Goal: Task Accomplishment & Management: Manage account settings

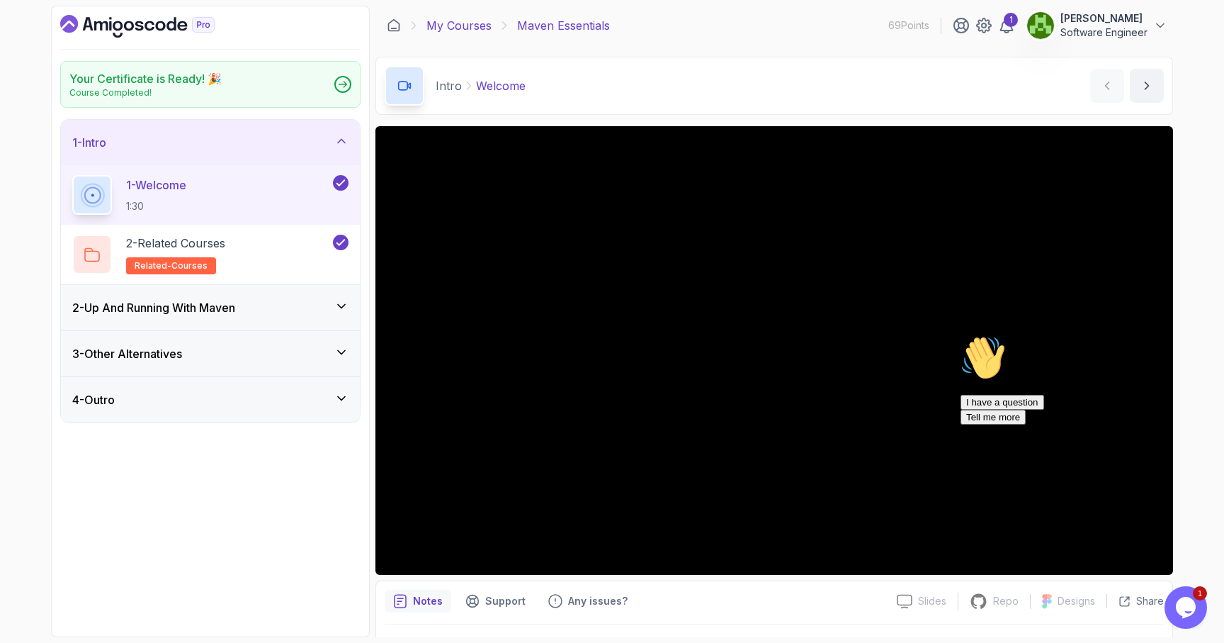
click at [431, 22] on link "My Courses" at bounding box center [459, 25] width 65 height 17
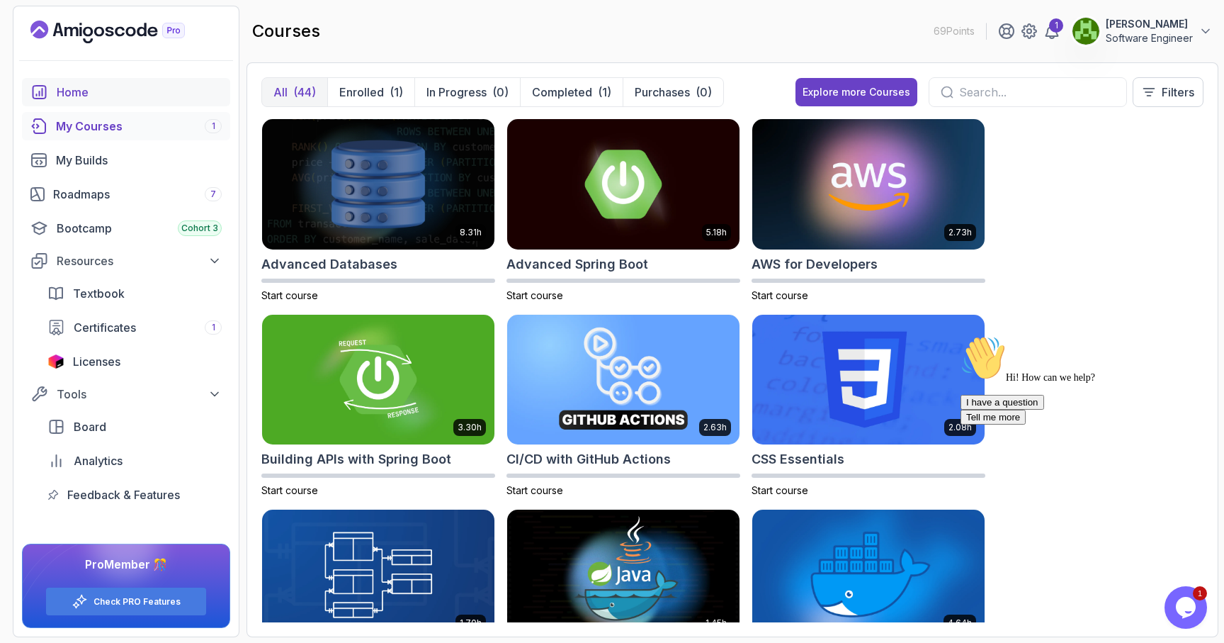
click at [152, 89] on div "Home" at bounding box center [139, 92] width 165 height 17
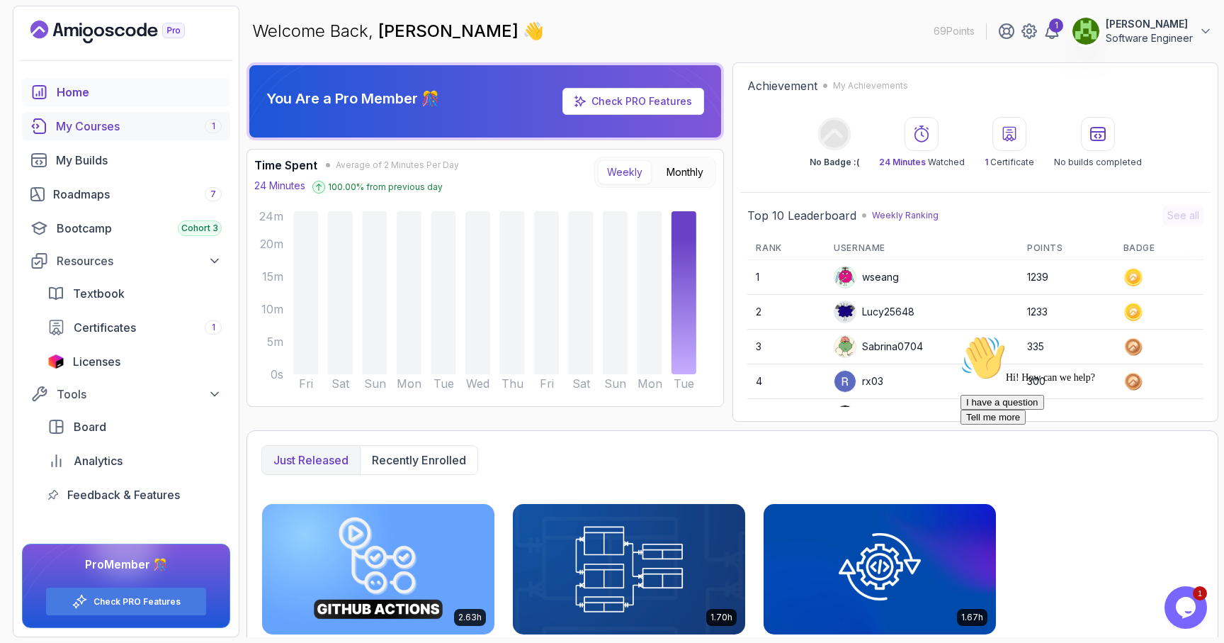
click at [134, 123] on div "My Courses 1" at bounding box center [139, 126] width 166 height 17
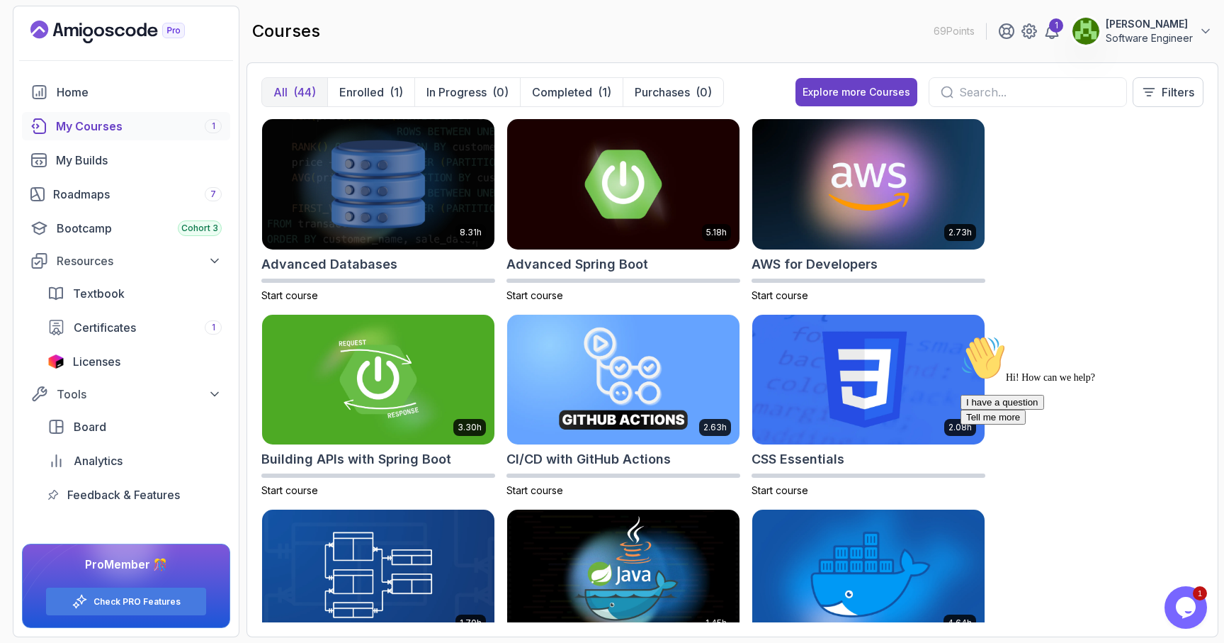
click at [978, 82] on div at bounding box center [1028, 92] width 198 height 30
click at [979, 93] on input "text" at bounding box center [1037, 92] width 156 height 17
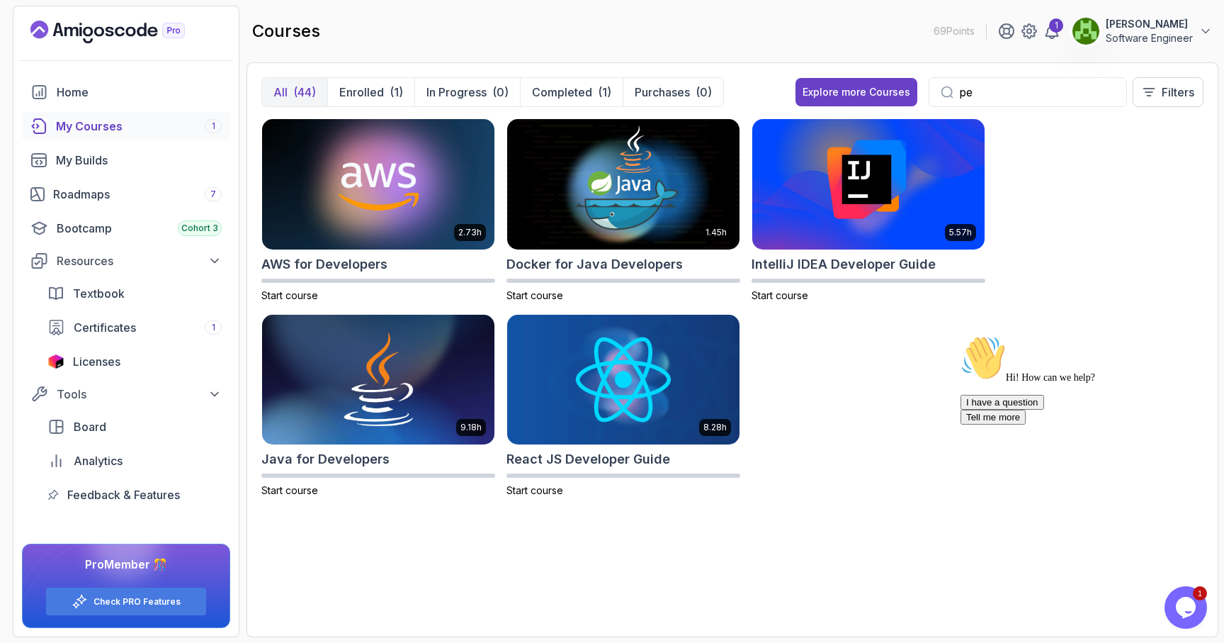
type input "p"
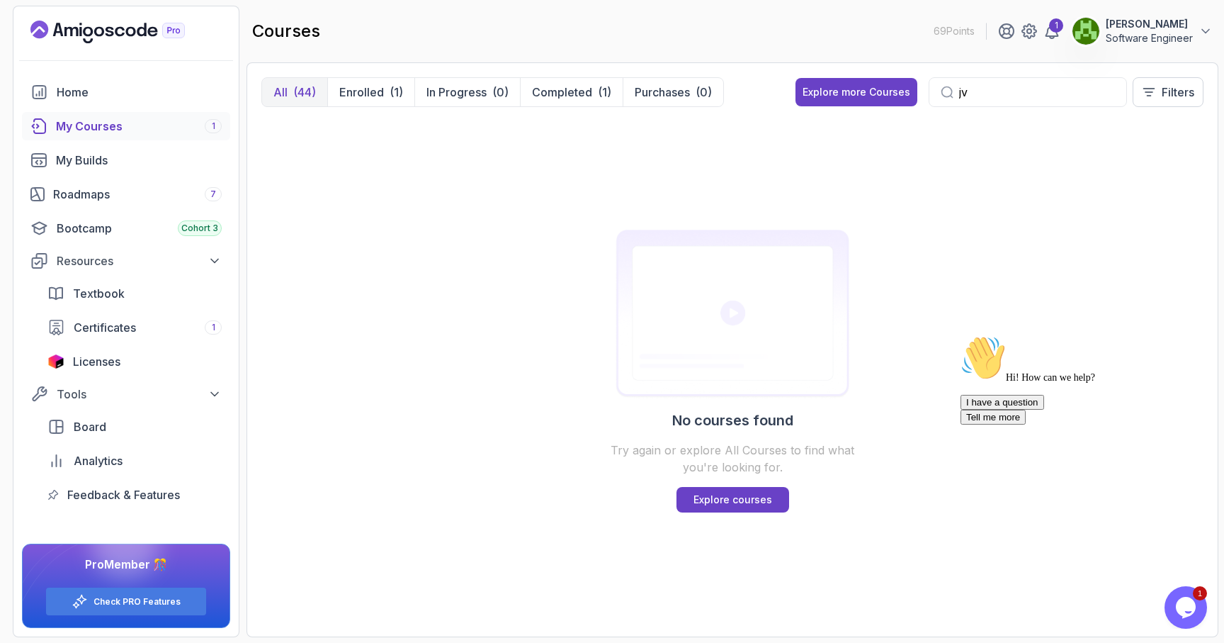
type input "j"
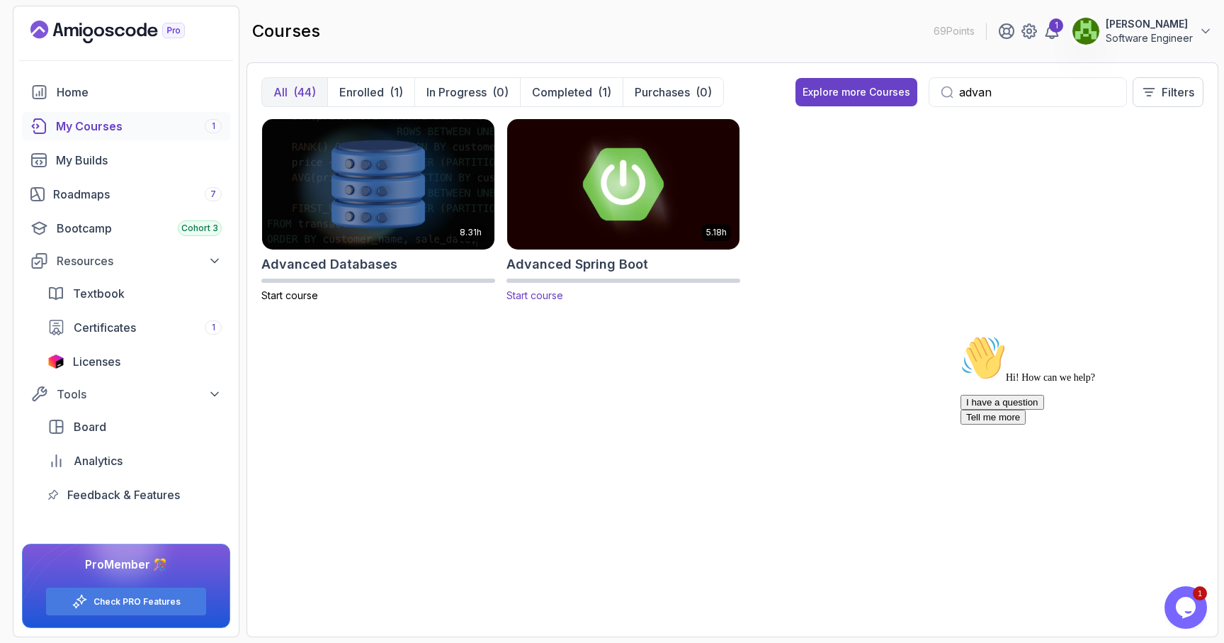
type input "advan"
click at [616, 211] on img at bounding box center [624, 183] width 244 height 137
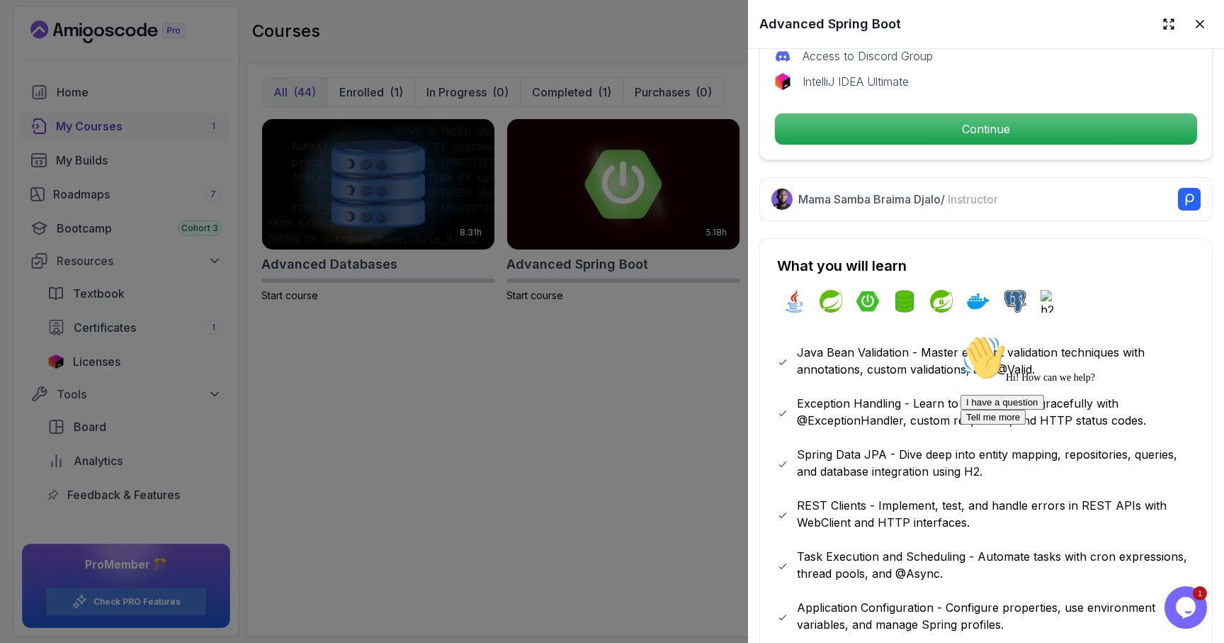
scroll to position [675, 0]
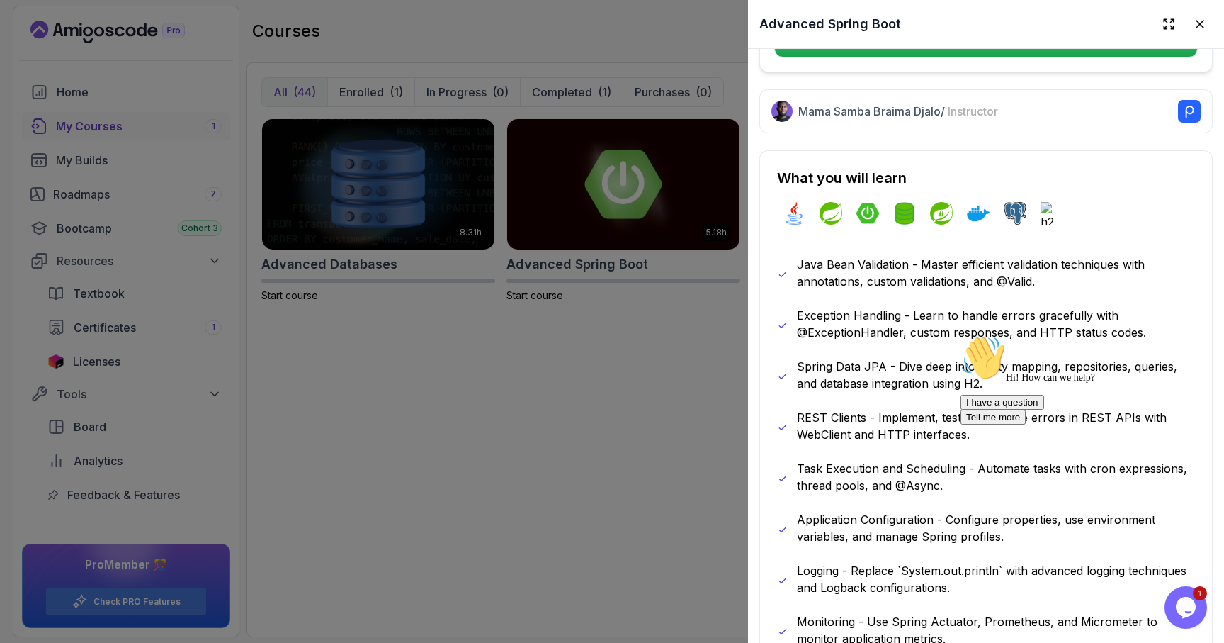
click at [691, 398] on div at bounding box center [612, 321] width 1224 height 643
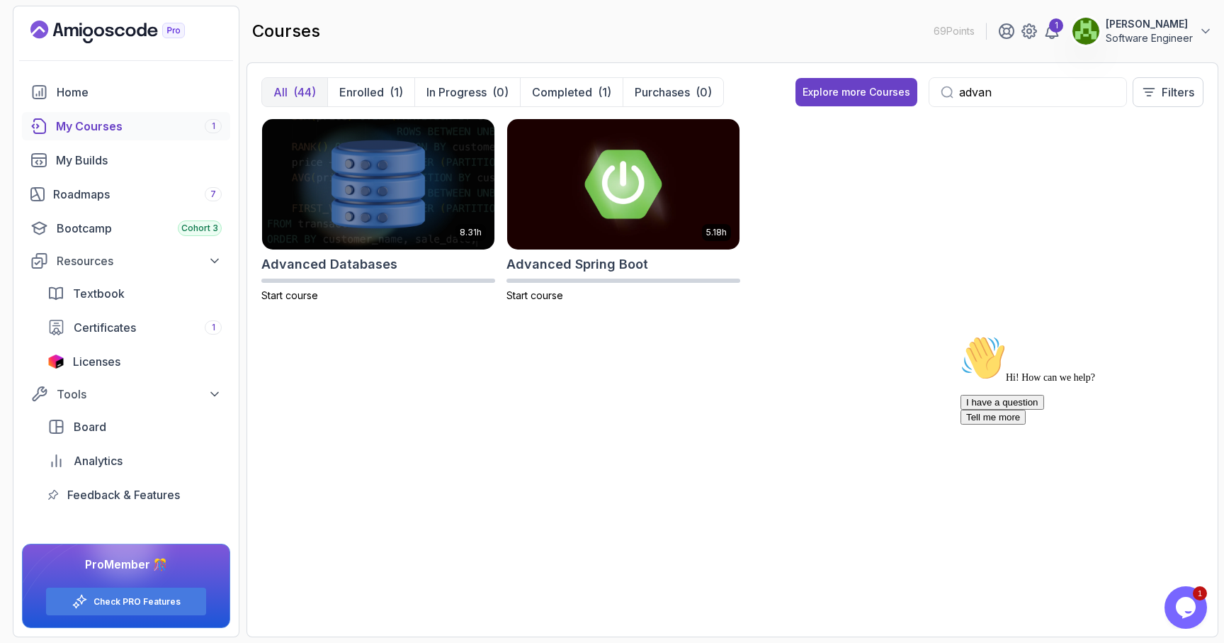
click at [1187, 38] on p "Software Engineer" at bounding box center [1149, 38] width 87 height 14
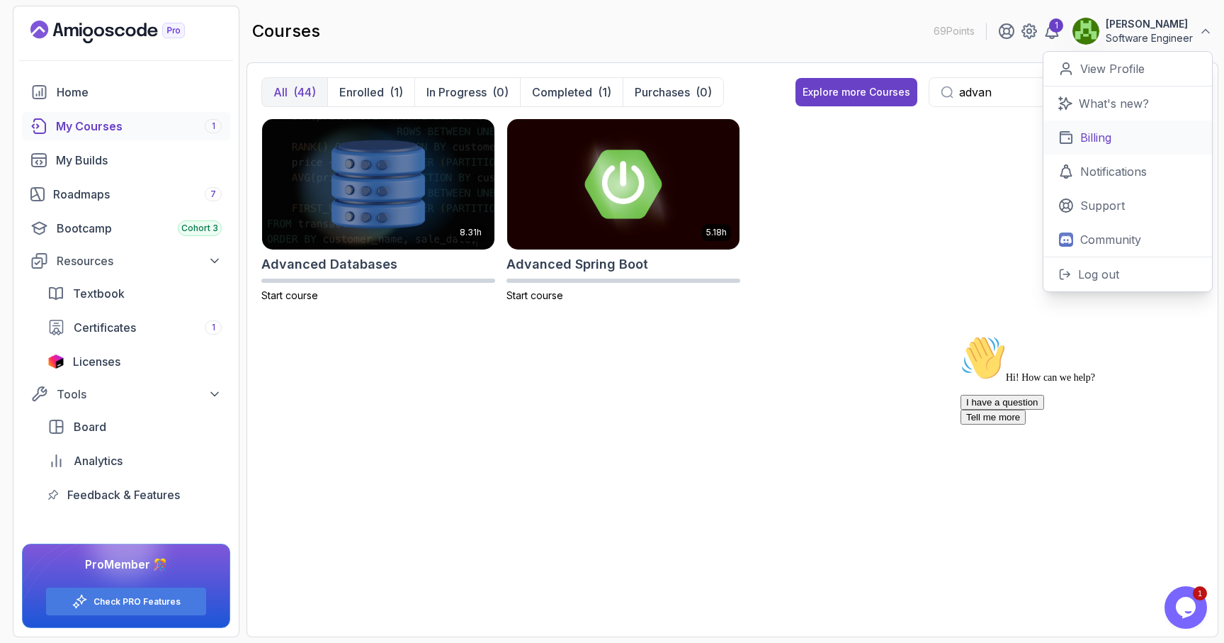
click at [1117, 141] on link "Billing" at bounding box center [1128, 137] width 169 height 34
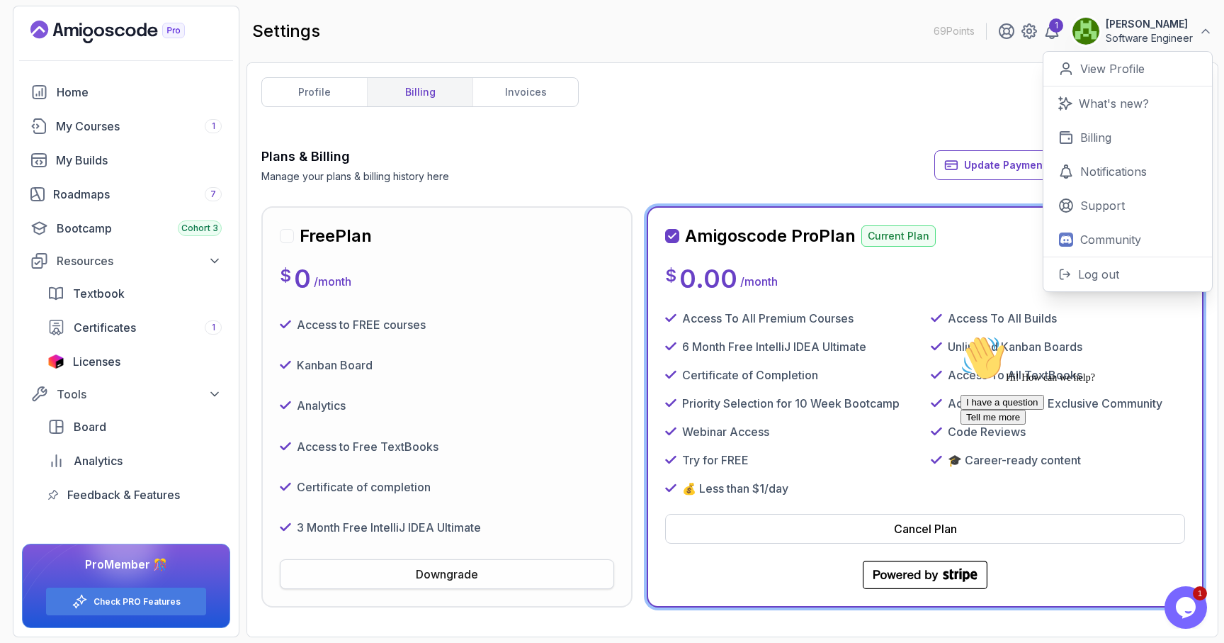
click at [487, 575] on button "Downgrade" at bounding box center [447, 574] width 334 height 30
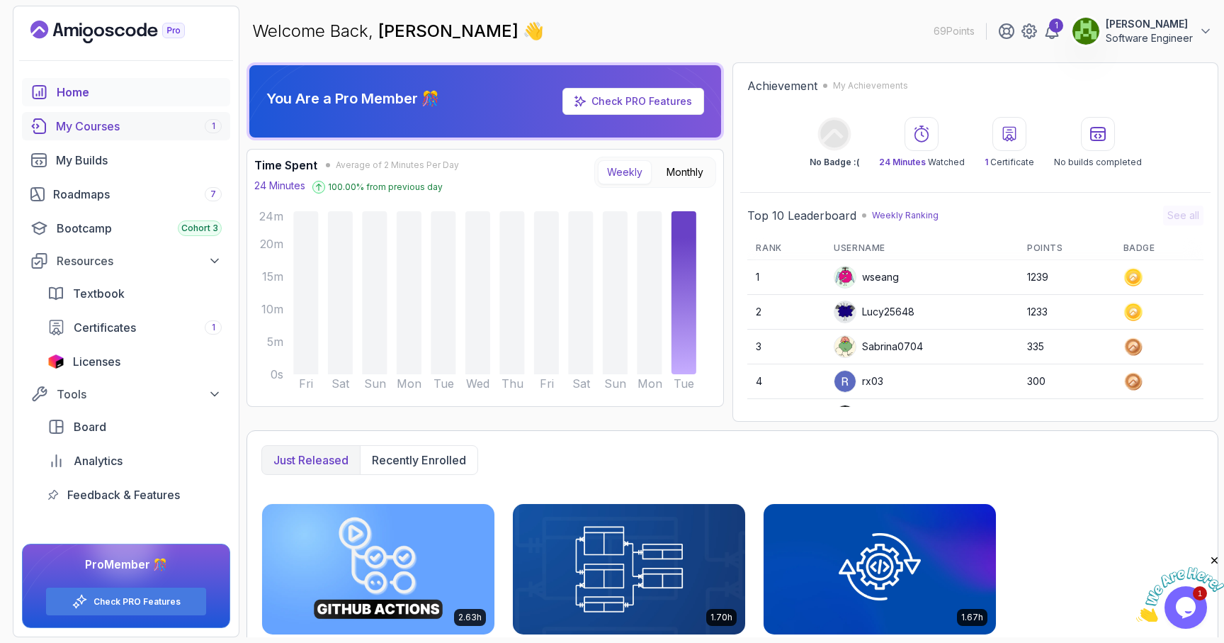
click at [159, 128] on div "My Courses 1" at bounding box center [139, 126] width 166 height 17
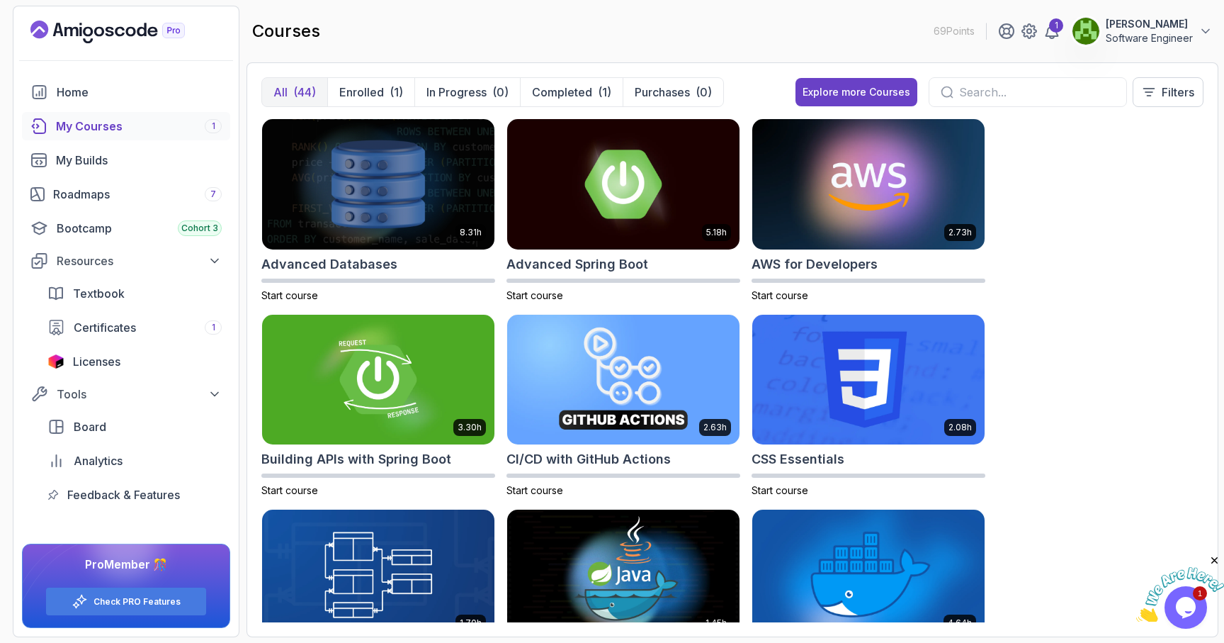
click at [986, 86] on input "text" at bounding box center [1037, 92] width 156 height 17
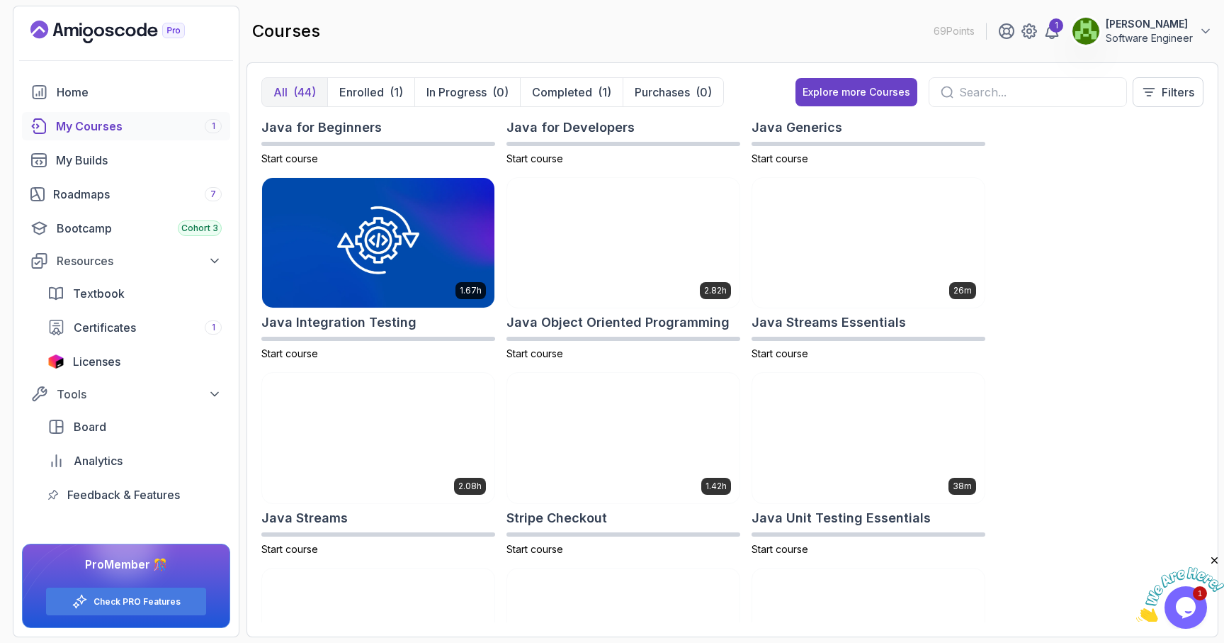
scroll to position [1112, 0]
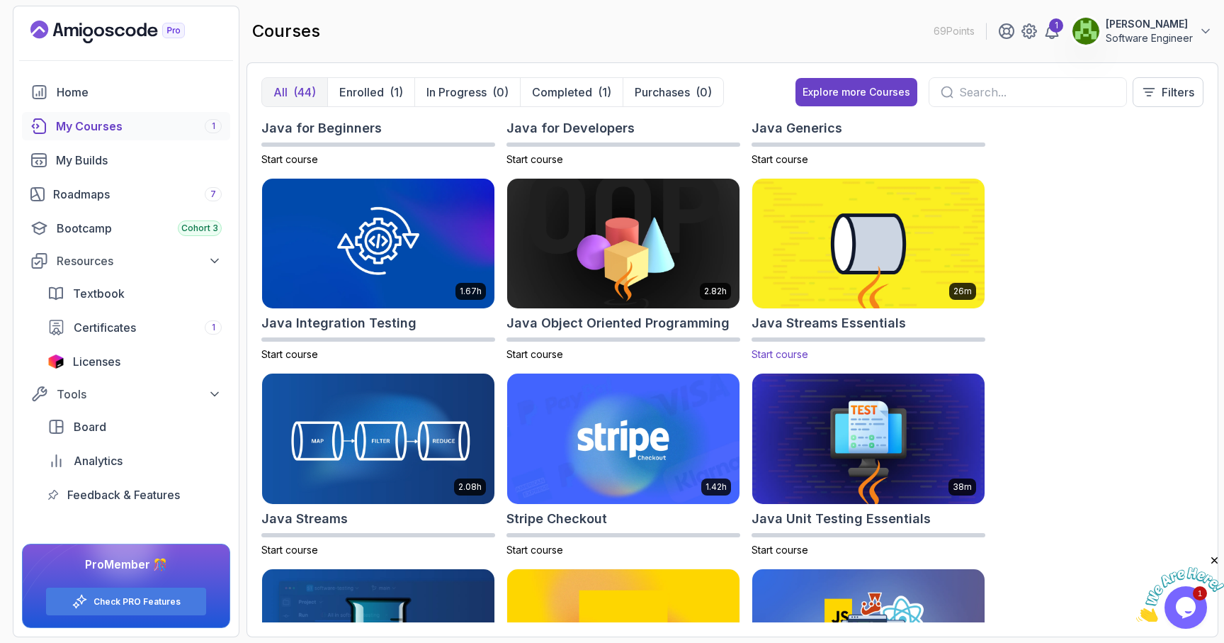
click at [897, 208] on img at bounding box center [869, 243] width 244 height 137
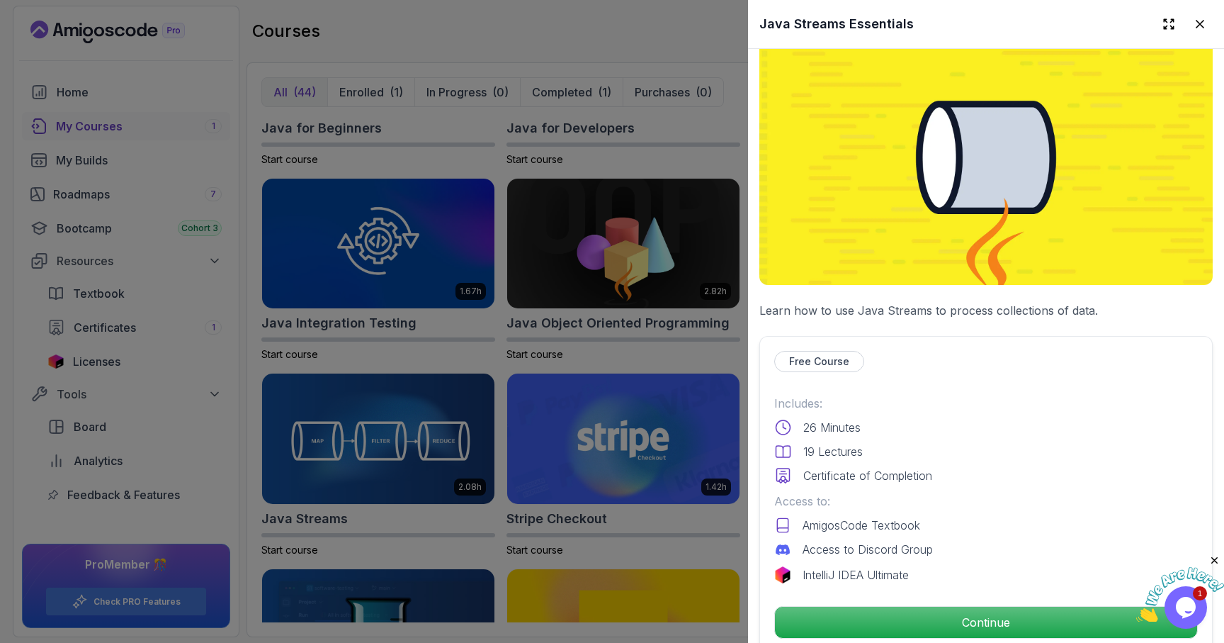
scroll to position [31, 0]
click at [1205, 23] on icon at bounding box center [1200, 24] width 14 height 14
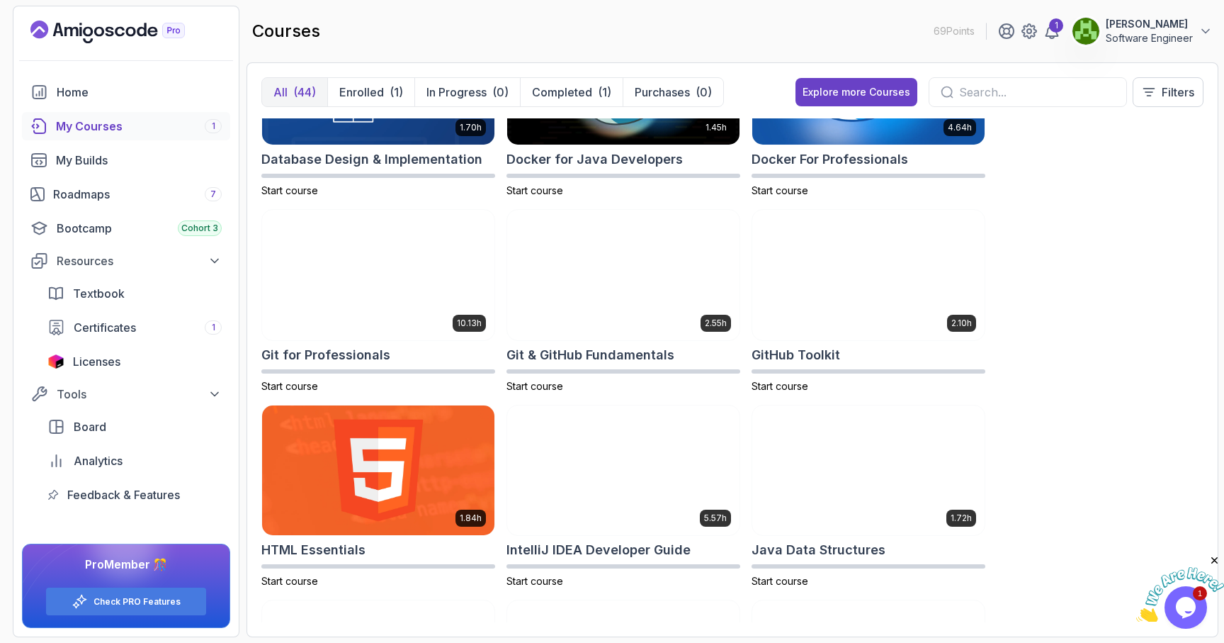
scroll to position [0, 0]
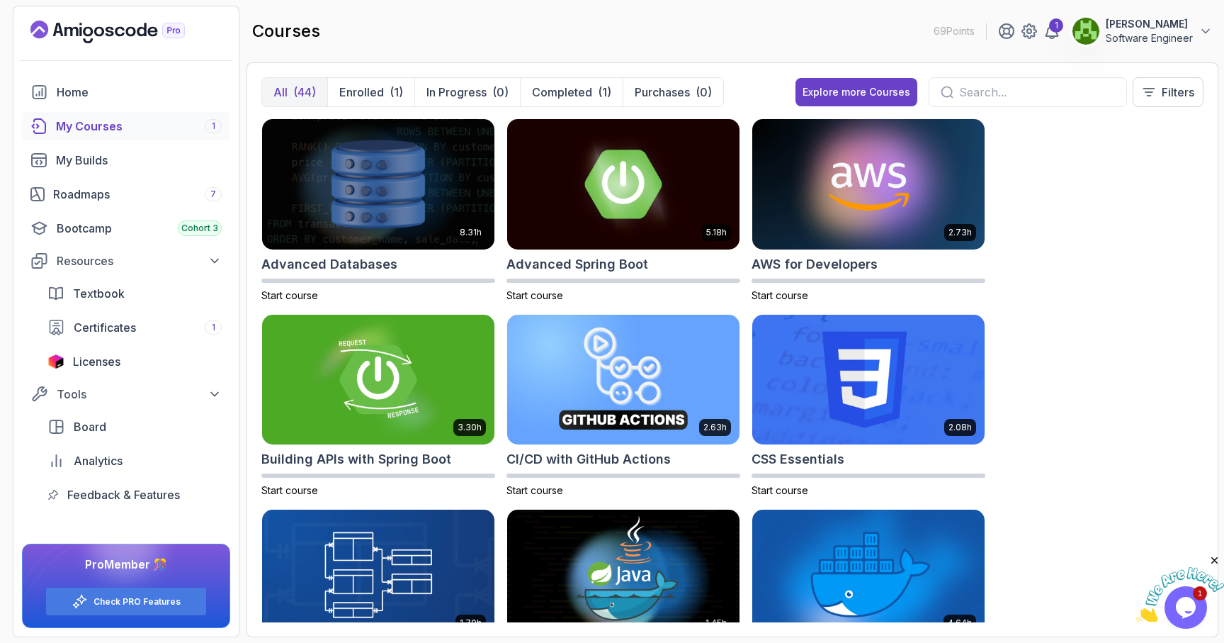
click at [963, 86] on input "text" at bounding box center [1037, 92] width 156 height 17
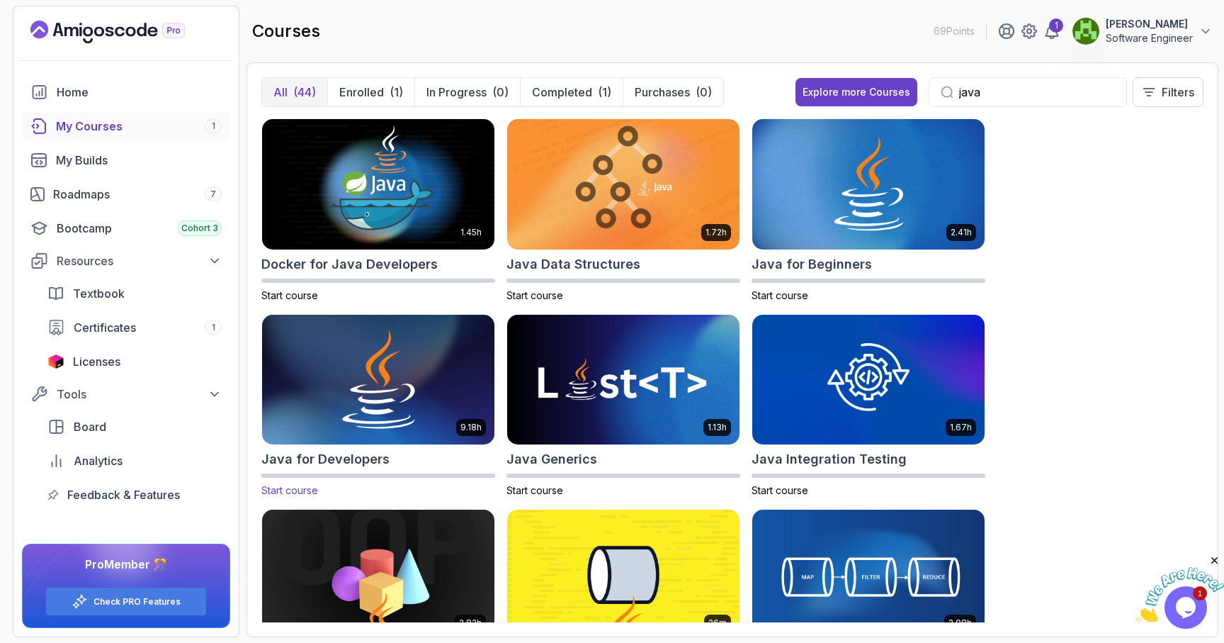
type input "java"
click at [397, 382] on img at bounding box center [378, 379] width 244 height 137
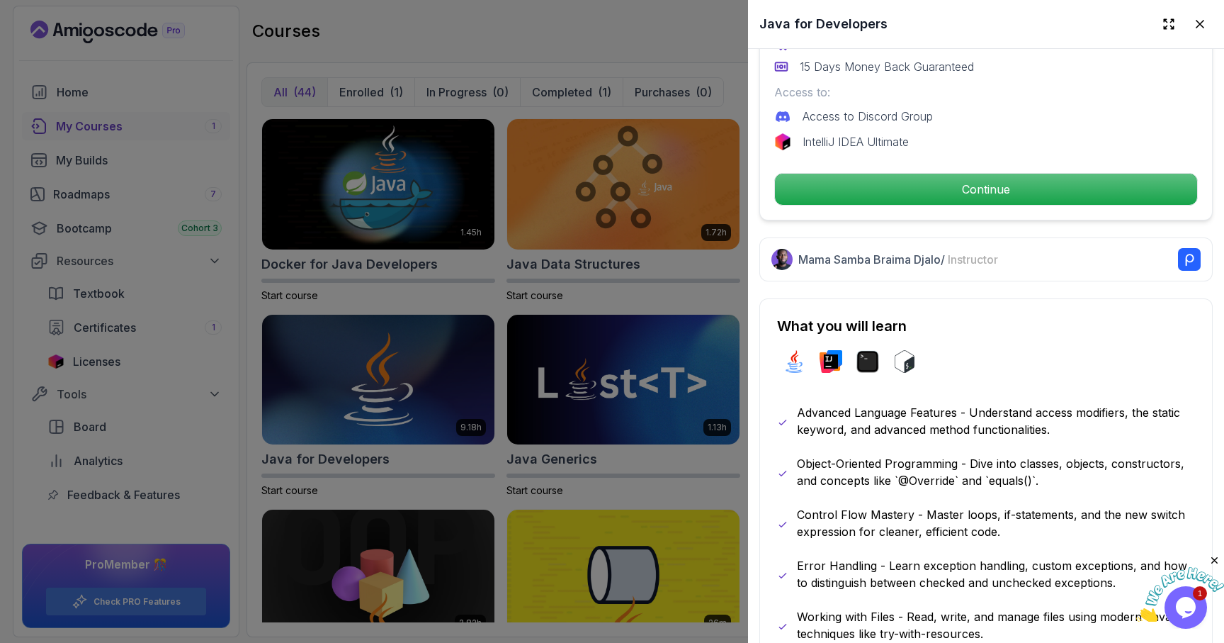
scroll to position [385, 0]
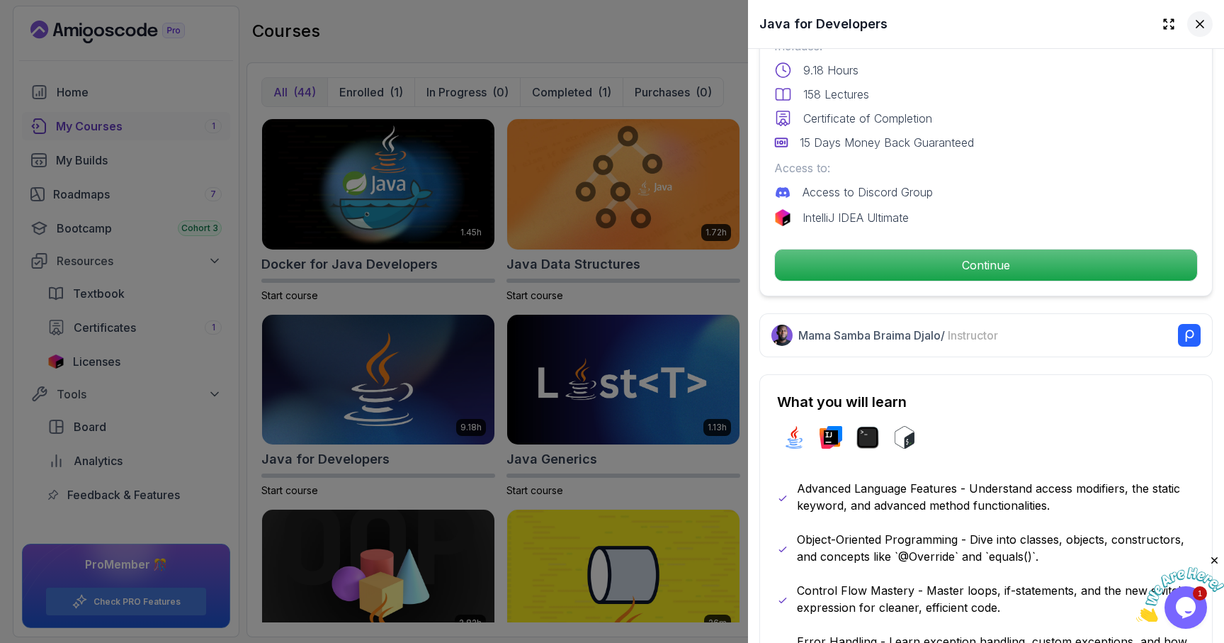
click at [1200, 18] on icon at bounding box center [1200, 24] width 14 height 14
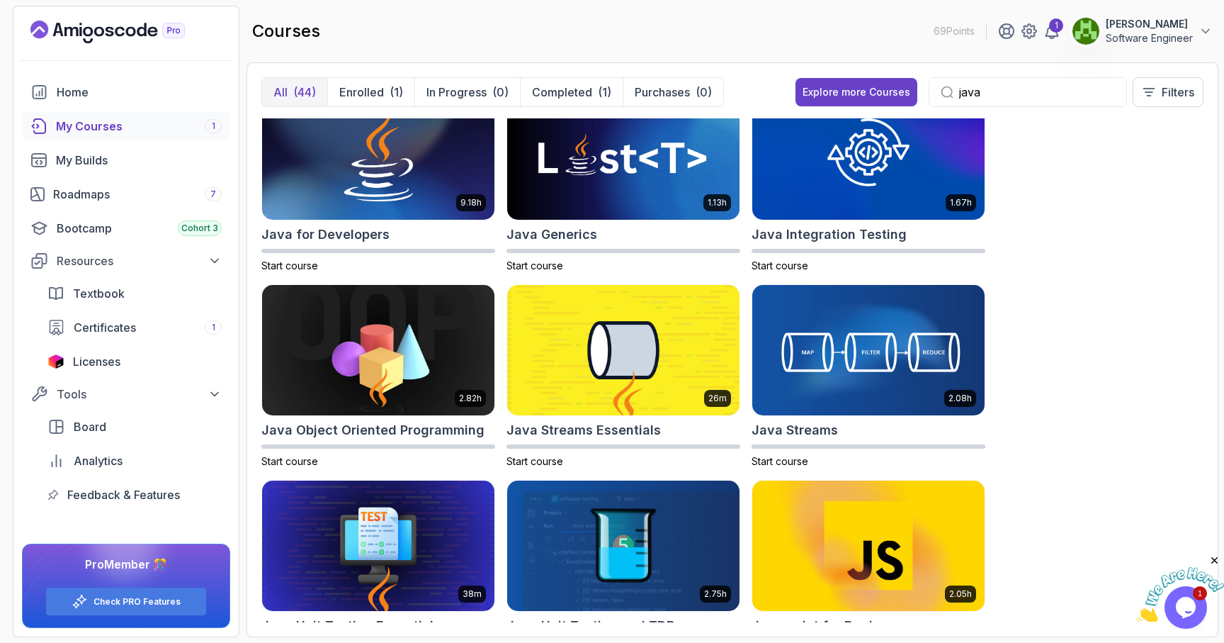
scroll to position [213, 0]
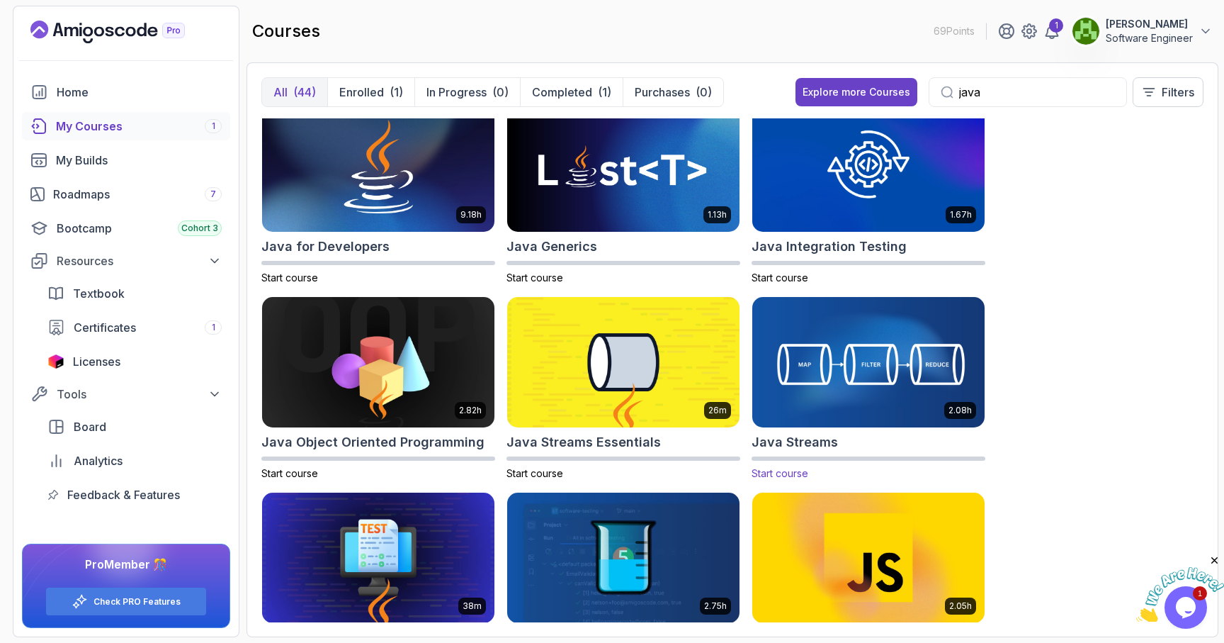
click at [881, 363] on img at bounding box center [869, 362] width 244 height 137
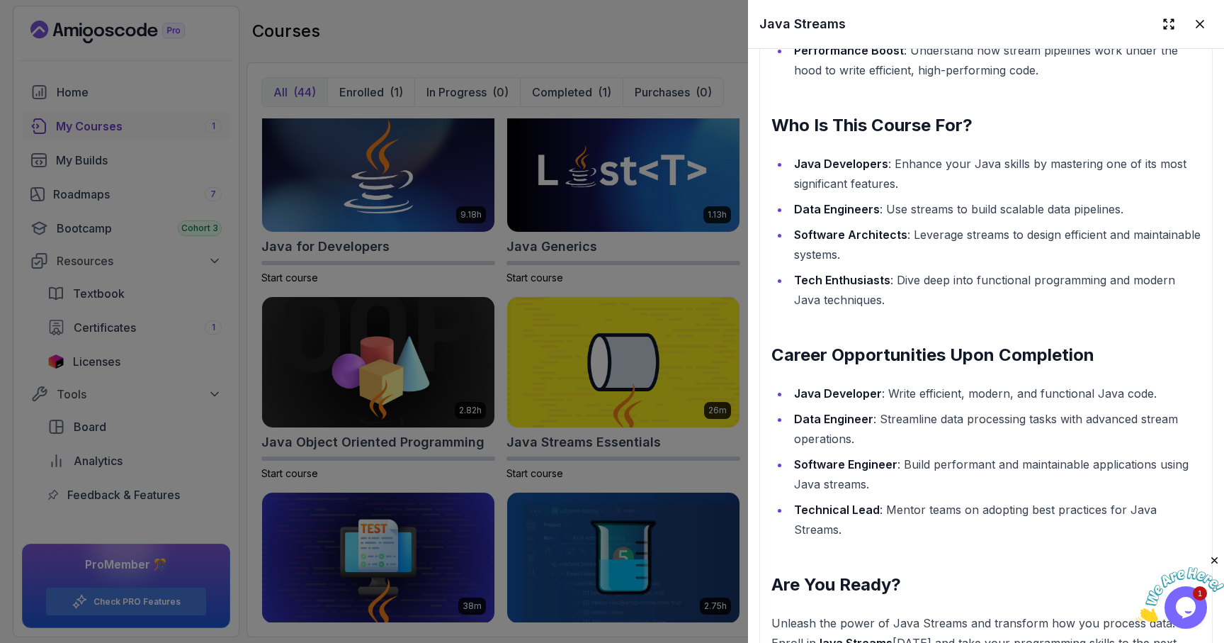
scroll to position [1765, 0]
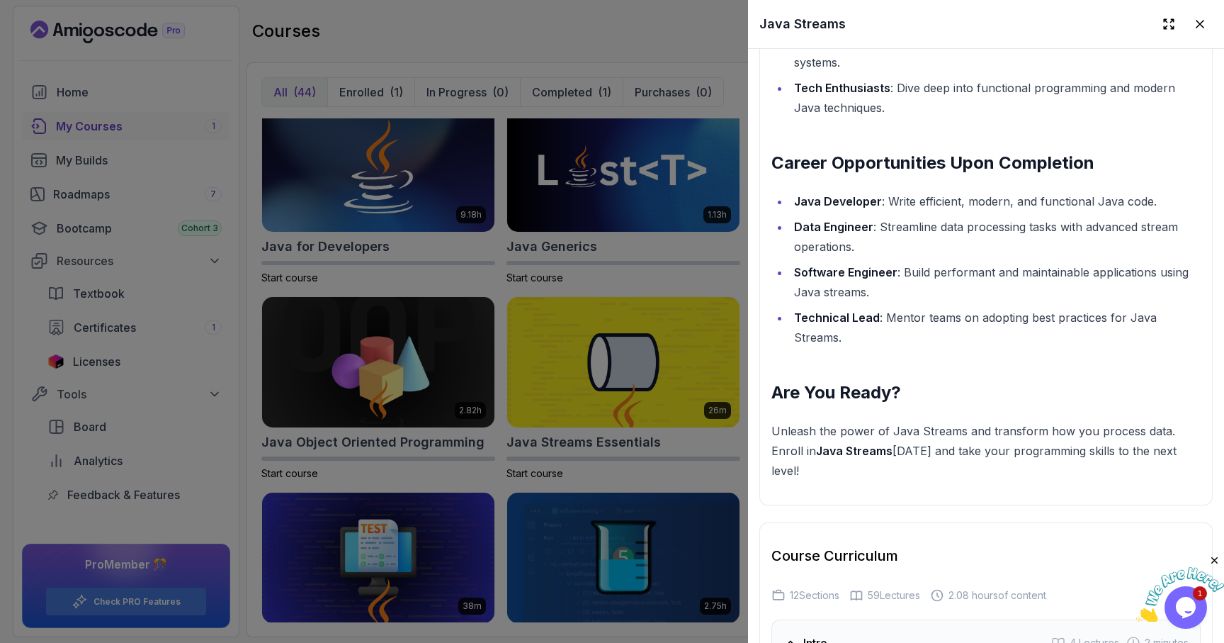
click at [615, 363] on div at bounding box center [612, 321] width 1224 height 643
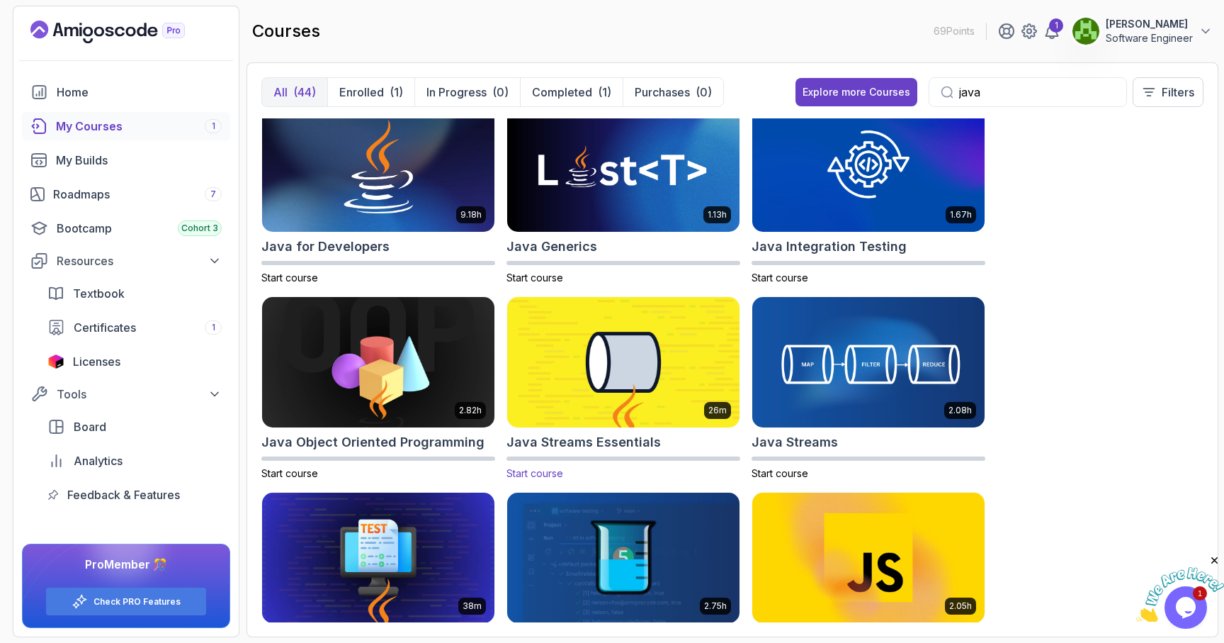
click at [659, 375] on img at bounding box center [624, 362] width 244 height 137
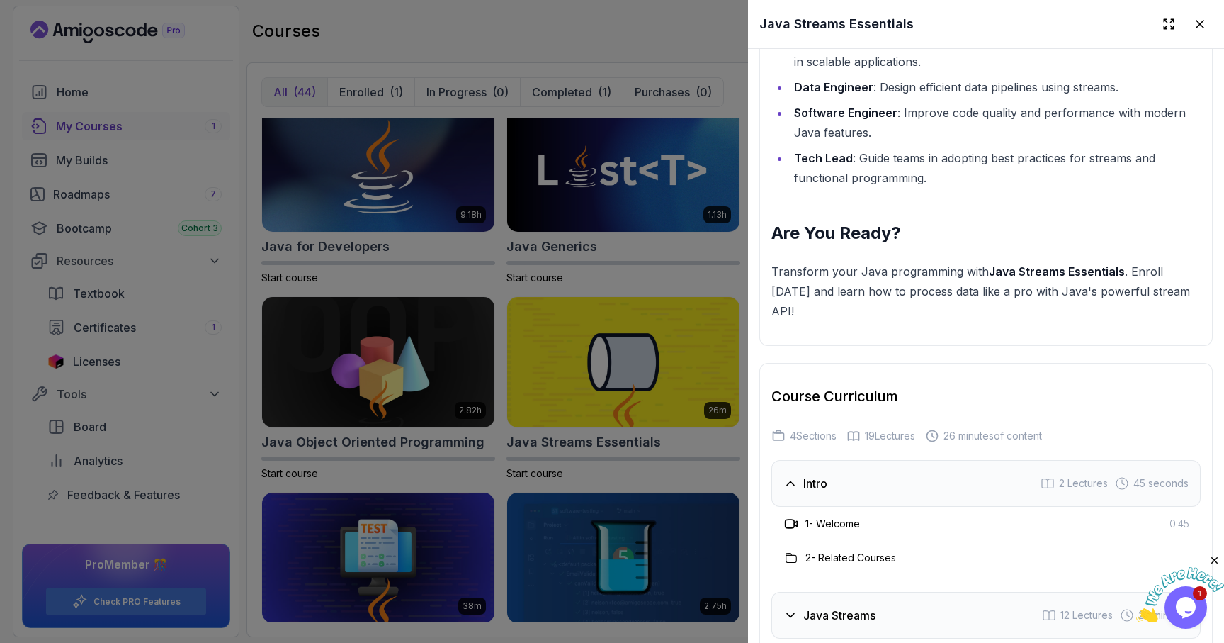
scroll to position [2235, 0]
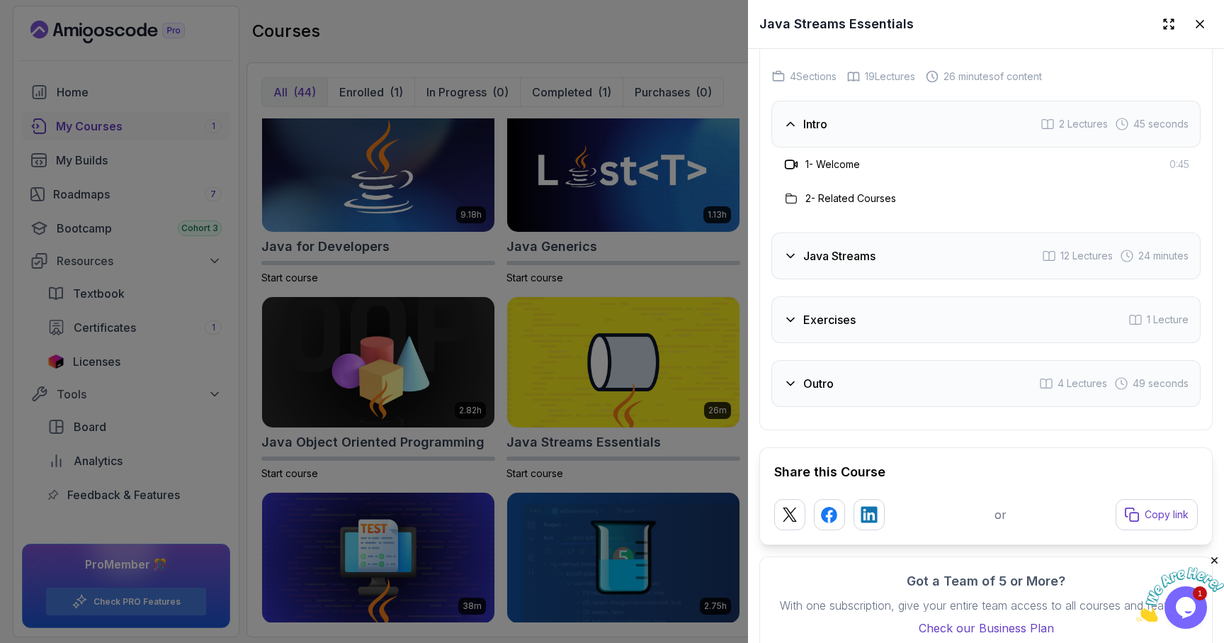
click at [628, 324] on div at bounding box center [612, 321] width 1224 height 643
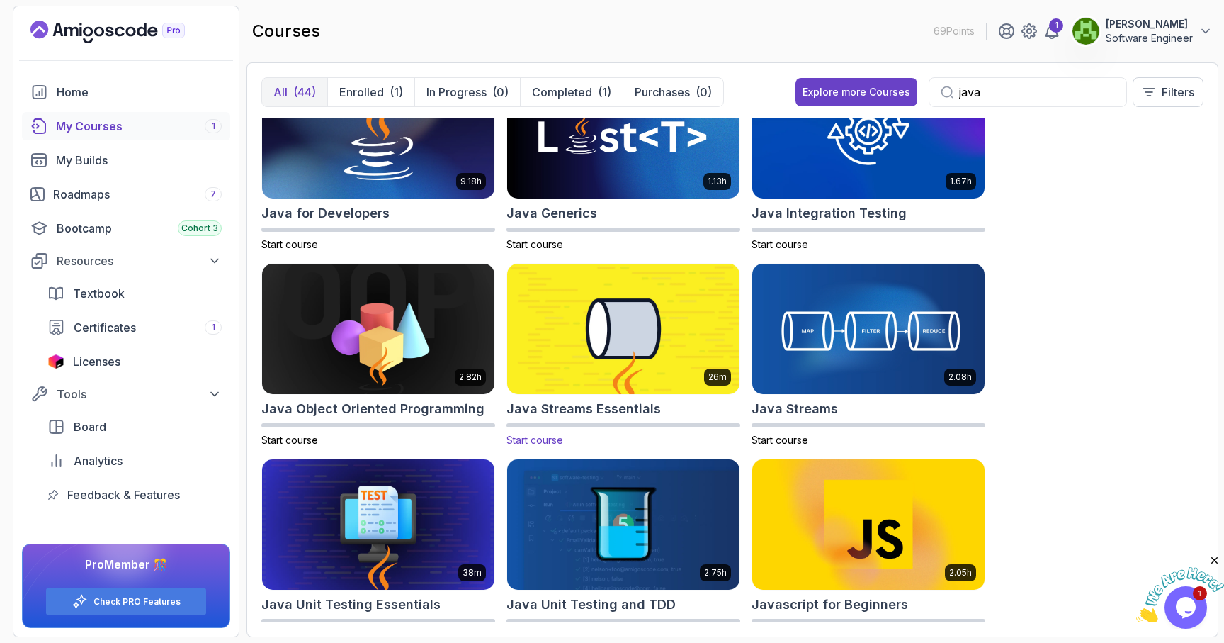
scroll to position [0, 0]
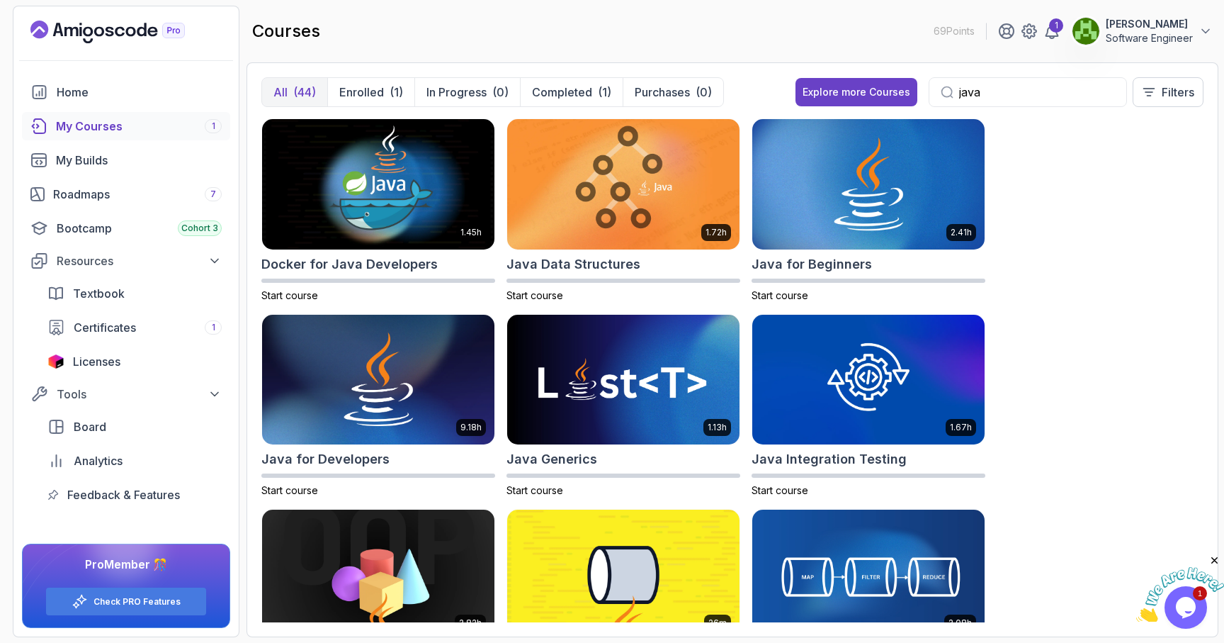
click at [1173, 30] on p "[PERSON_NAME]" at bounding box center [1149, 24] width 87 height 14
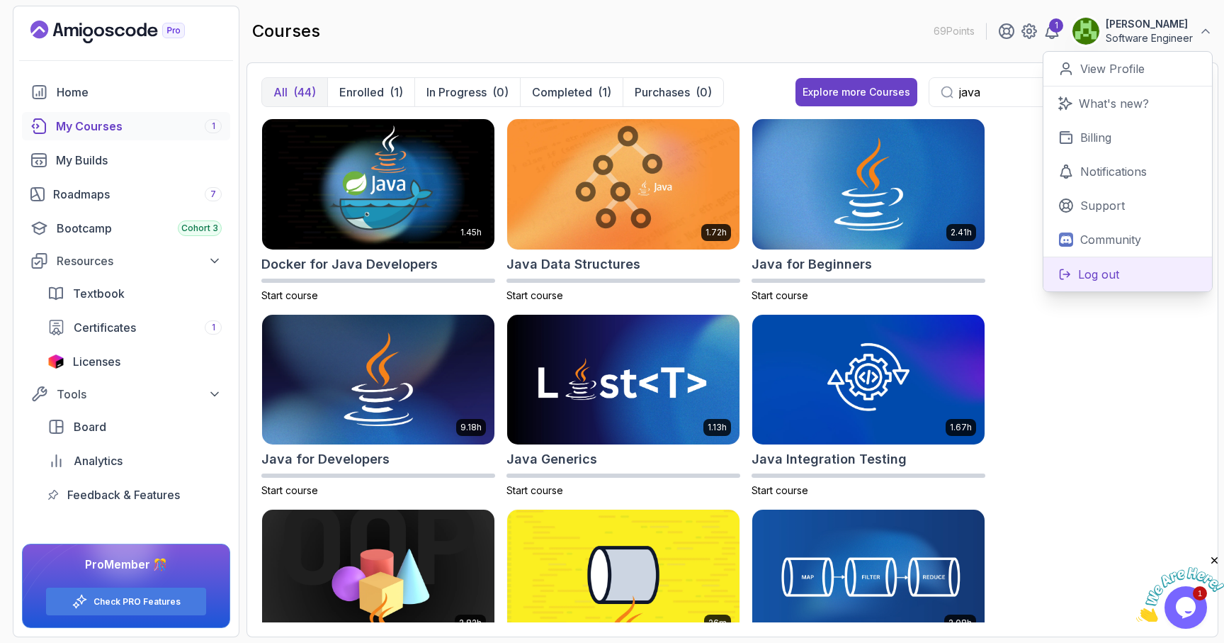
click at [1105, 274] on p "Log out" at bounding box center [1098, 274] width 41 height 17
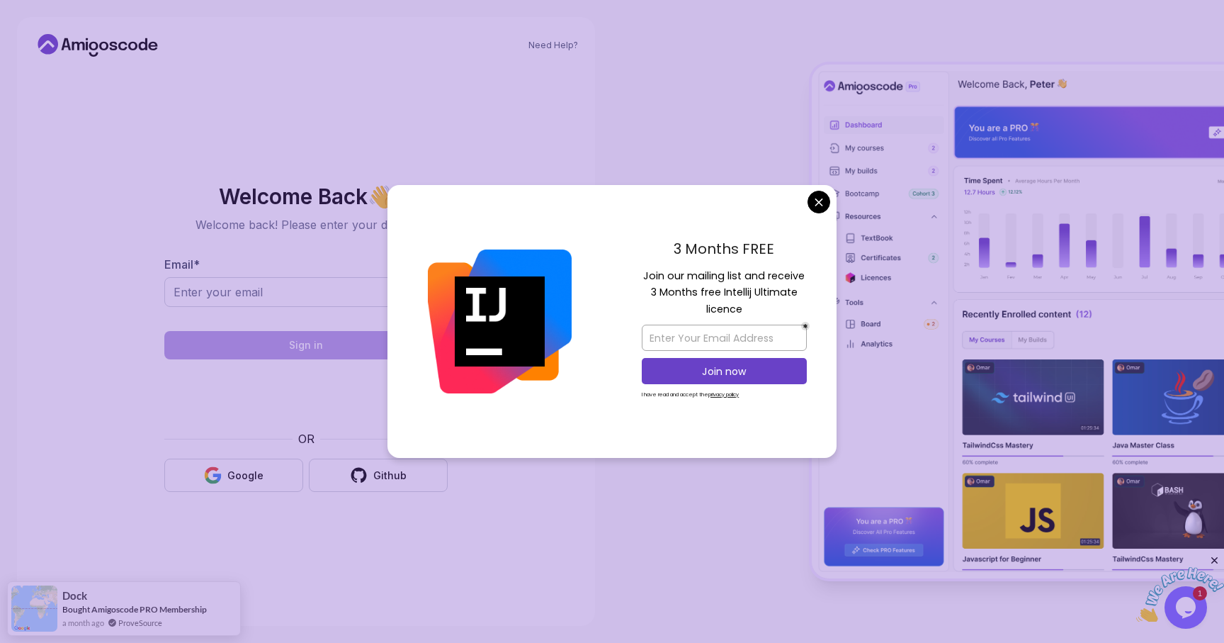
click at [823, 201] on body "Need Help? Welcome Back 👋 Welcome back! Please enter your details. Email * Sign…" at bounding box center [612, 321] width 1224 height 643
